Goal: Navigation & Orientation: Find specific page/section

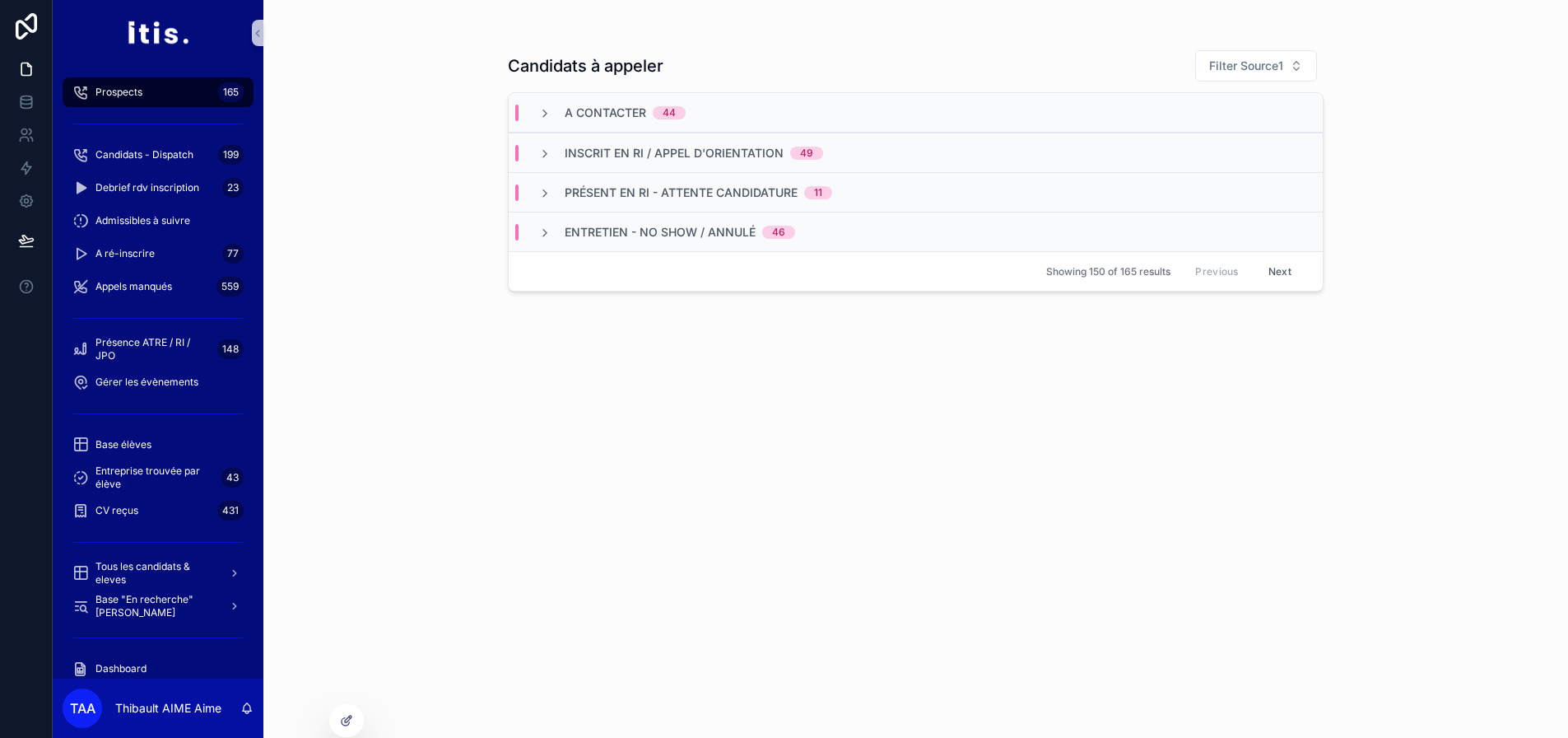
scroll to position [142, 0]
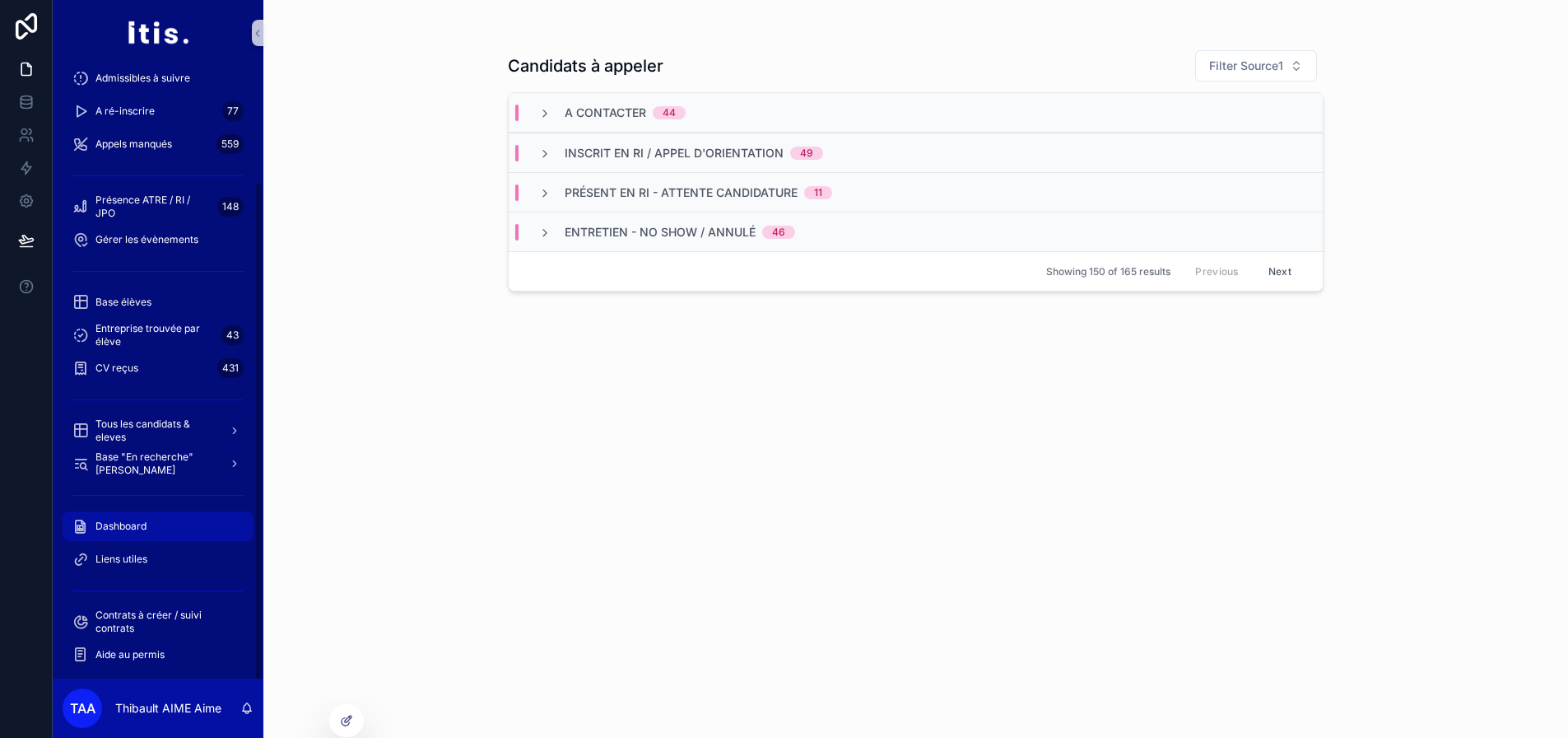
click at [140, 523] on span "Dashboard" at bounding box center [120, 527] width 51 height 13
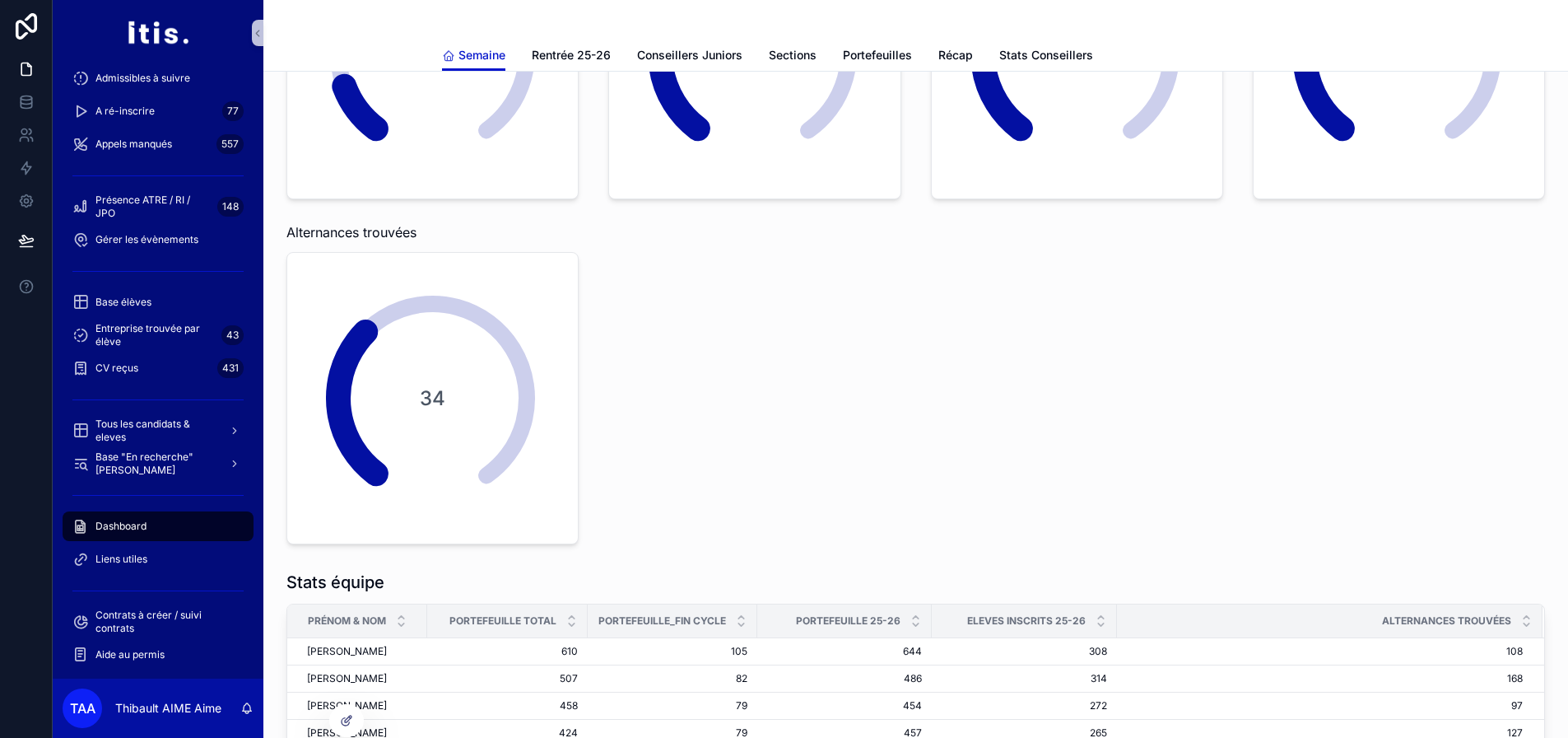
scroll to position [247, 0]
